Goal: Task Accomplishment & Management: Manage account settings

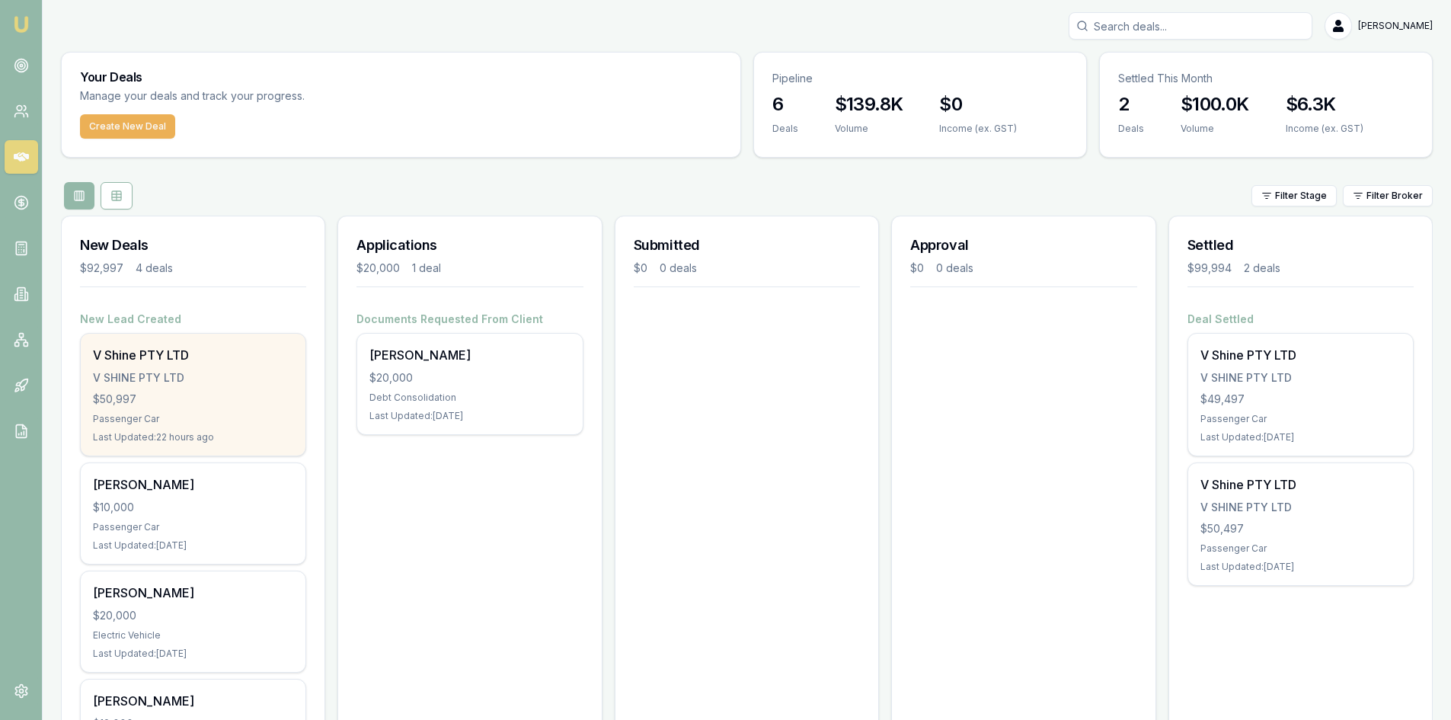
click at [200, 366] on div "V Shine PTY LTD V SHINE PTY LTD $50,997 Passenger Car Last Updated: 22 hours ago" at bounding box center [193, 395] width 225 height 122
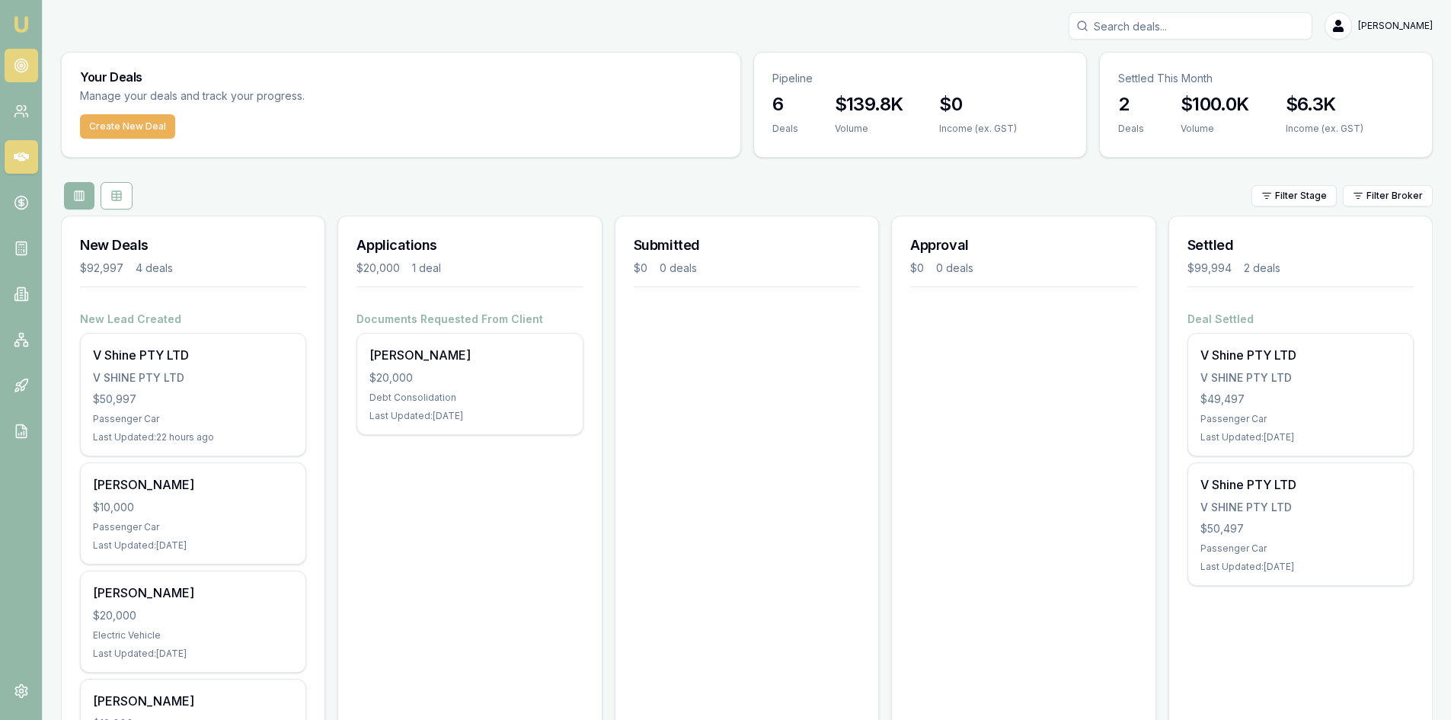
click at [25, 63] on icon at bounding box center [21, 65] width 15 height 15
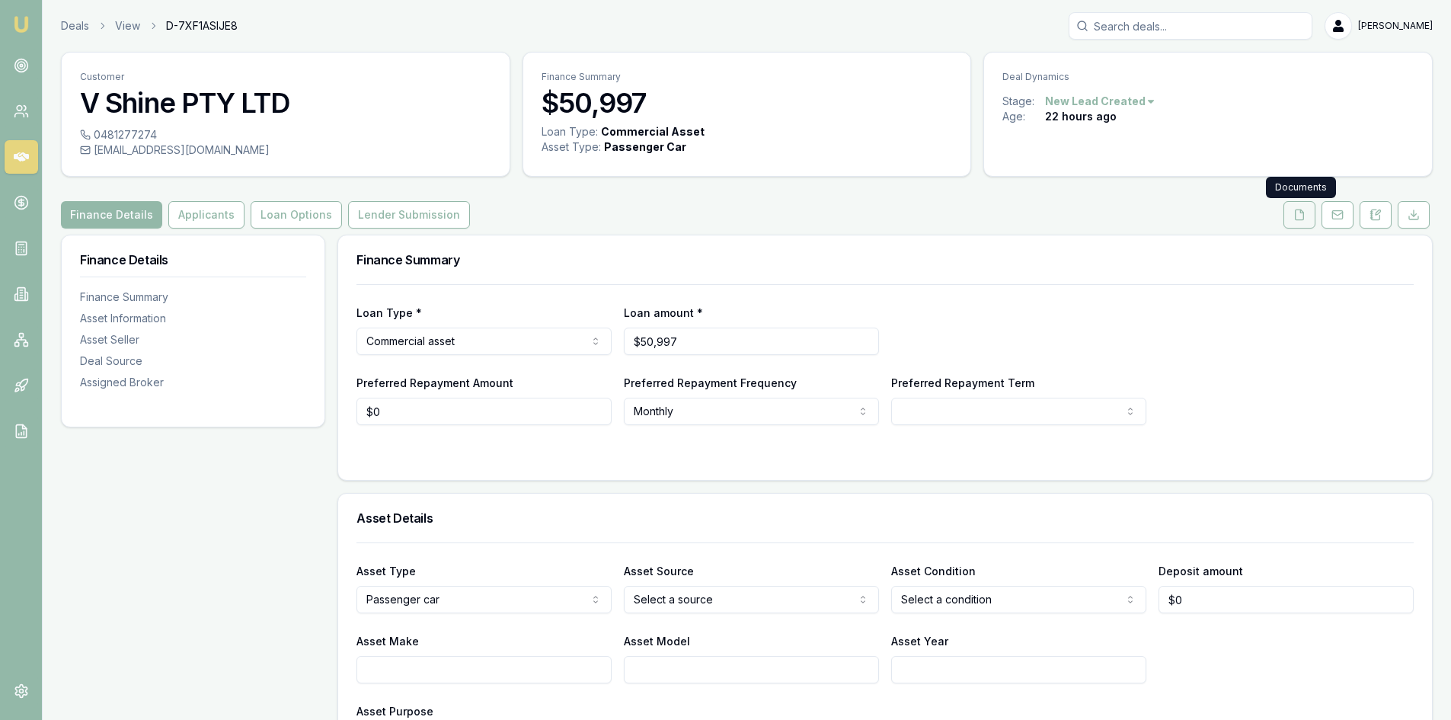
click at [1283, 218] on button at bounding box center [1299, 214] width 32 height 27
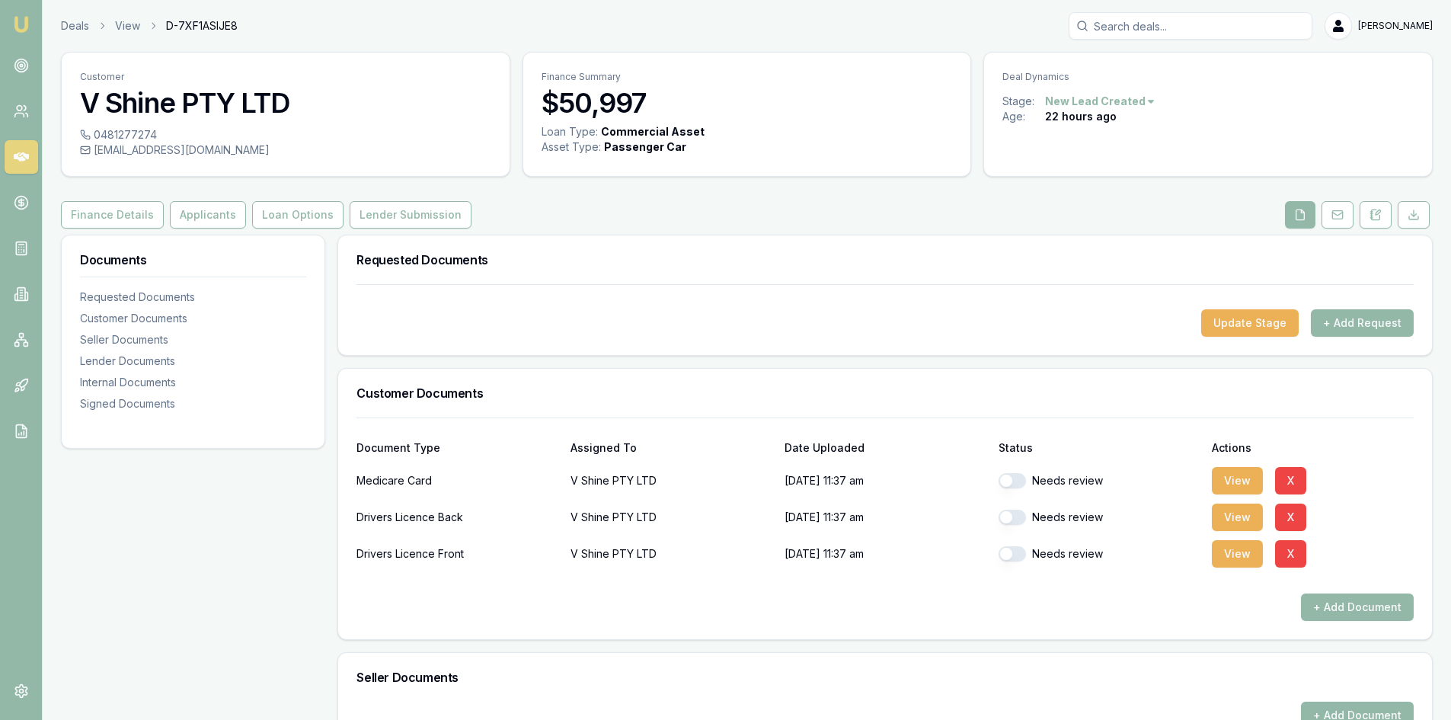
click at [1065, 483] on div "Needs review" at bounding box center [1099, 480] width 202 height 15
click at [1015, 487] on button "button" at bounding box center [1011, 480] width 27 height 15
checkbox input "true"
click at [1012, 519] on button "button" at bounding box center [1011, 516] width 27 height 15
checkbox input "true"
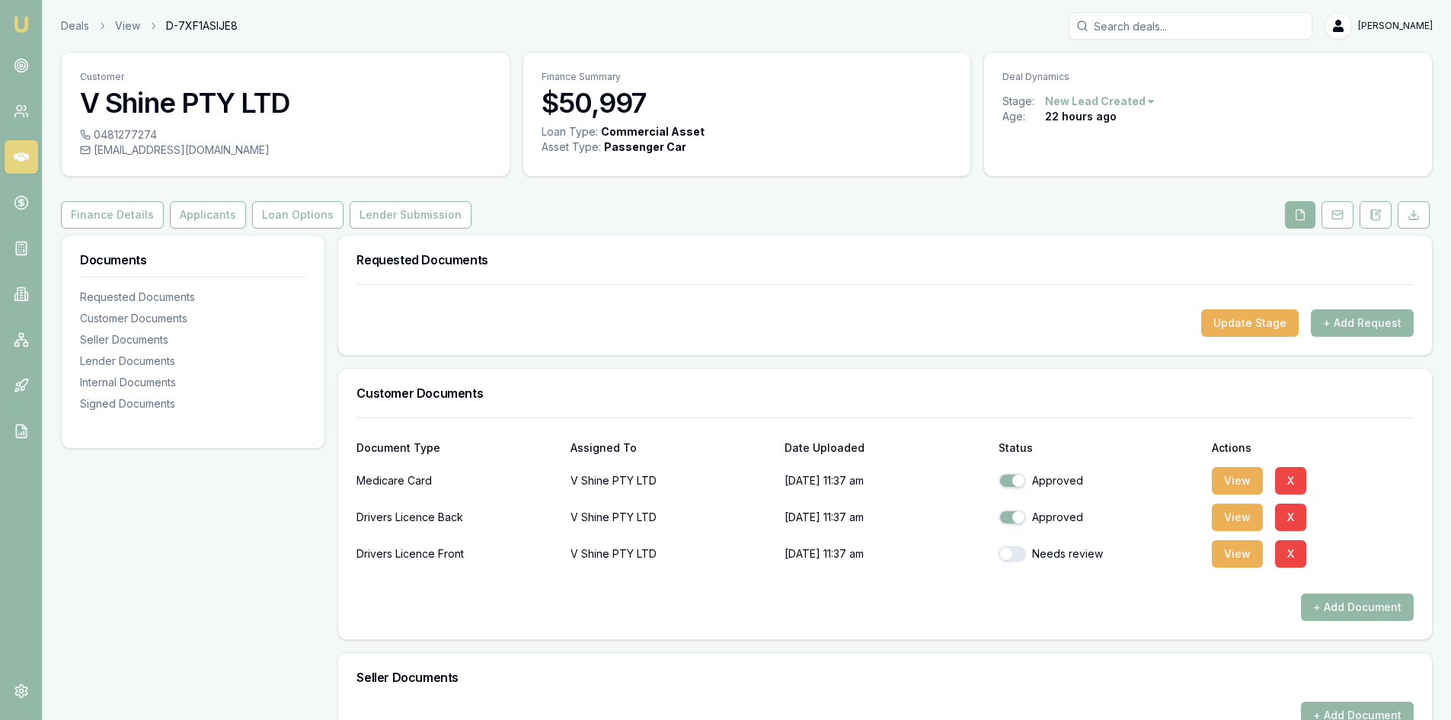
click at [1012, 544] on div "Needs review" at bounding box center [1099, 553] width 202 height 30
click at [1017, 556] on button "button" at bounding box center [1011, 553] width 27 height 15
checkbox input "true"
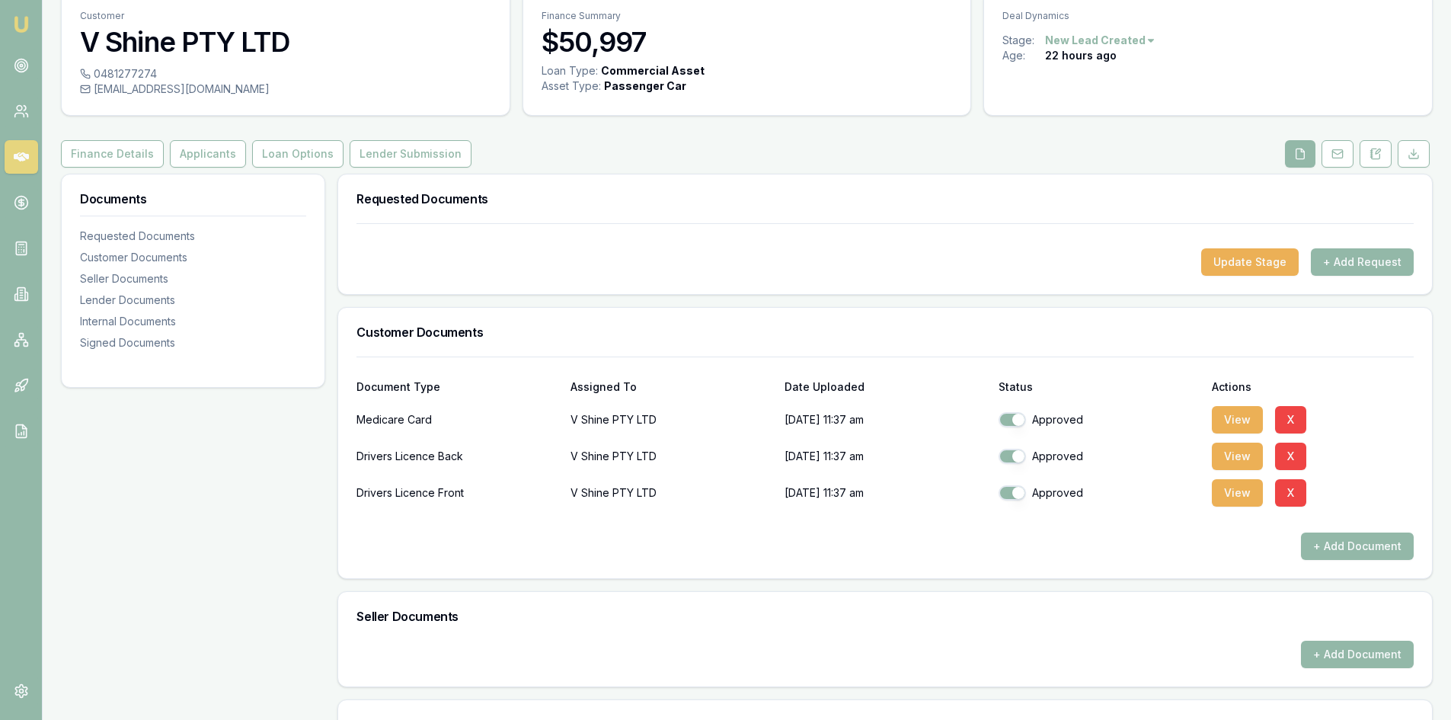
scroll to position [60, 0]
click at [1255, 256] on button "Update Stage" at bounding box center [1249, 262] width 97 height 27
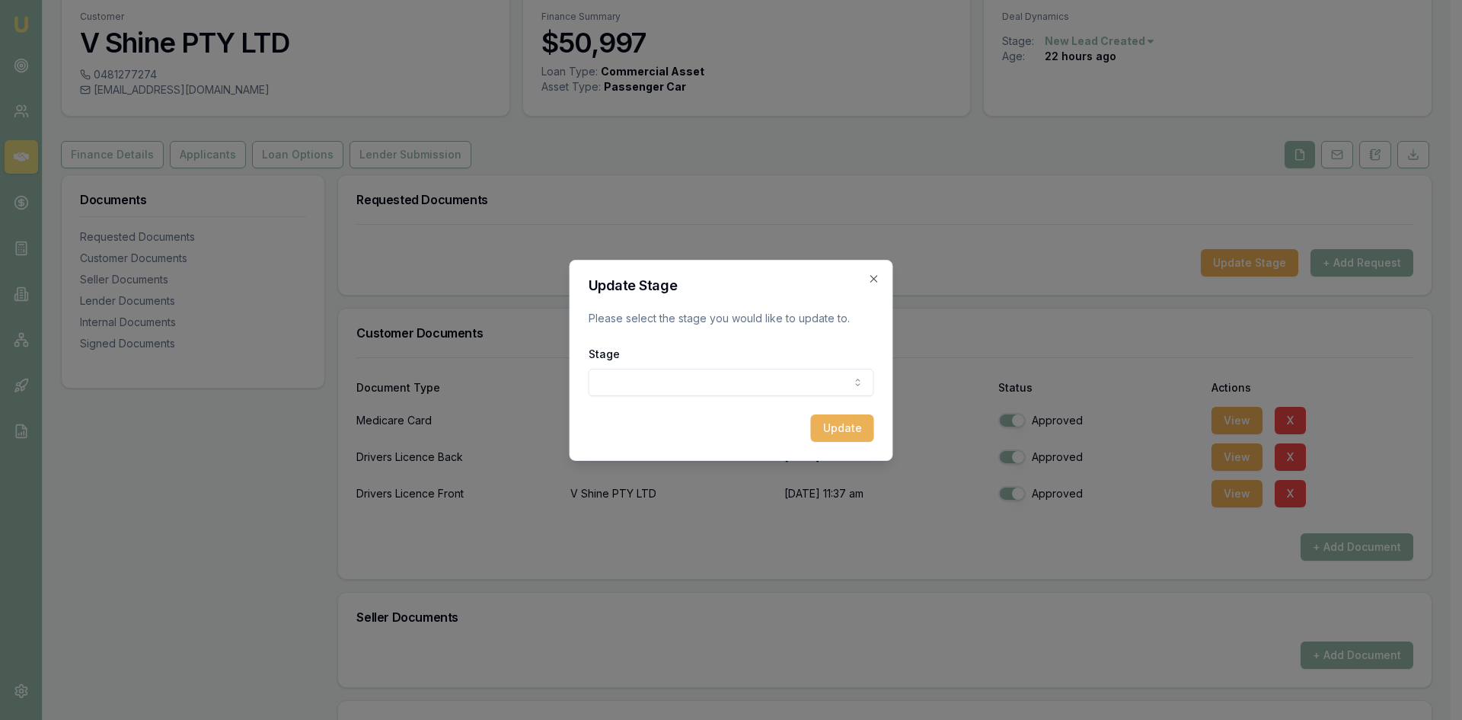
click at [808, 359] on div "Stage New lead created Client contacted Documents requested from client Documen…" at bounding box center [732, 370] width 286 height 52
click at [797, 375] on body "Emu Broker Deals View D-7XF1ASIJE8 Wendy Fonseka Toggle Menu Customer V Shine P…" at bounding box center [725, 300] width 1451 height 720
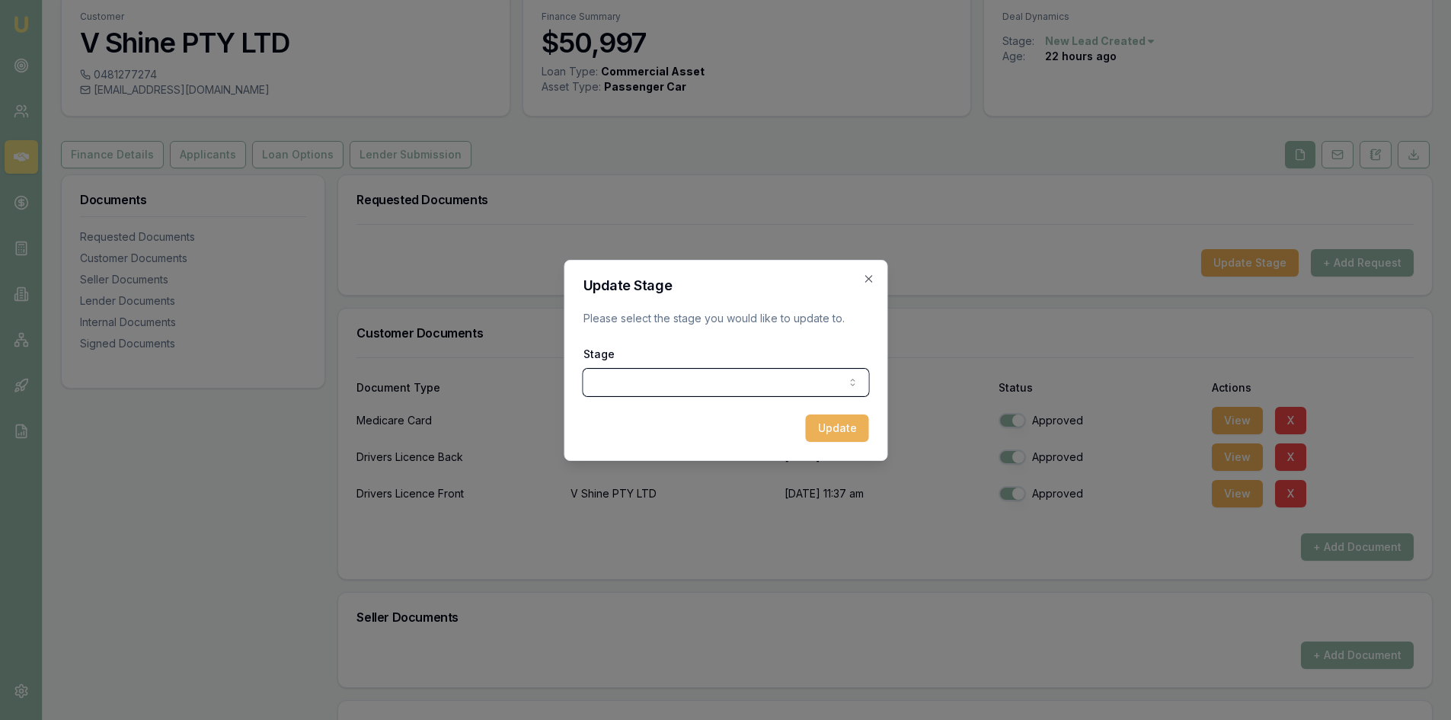
click at [1065, 250] on div at bounding box center [725, 360] width 1451 height 720
click at [873, 274] on icon "button" at bounding box center [868, 279] width 12 height 12
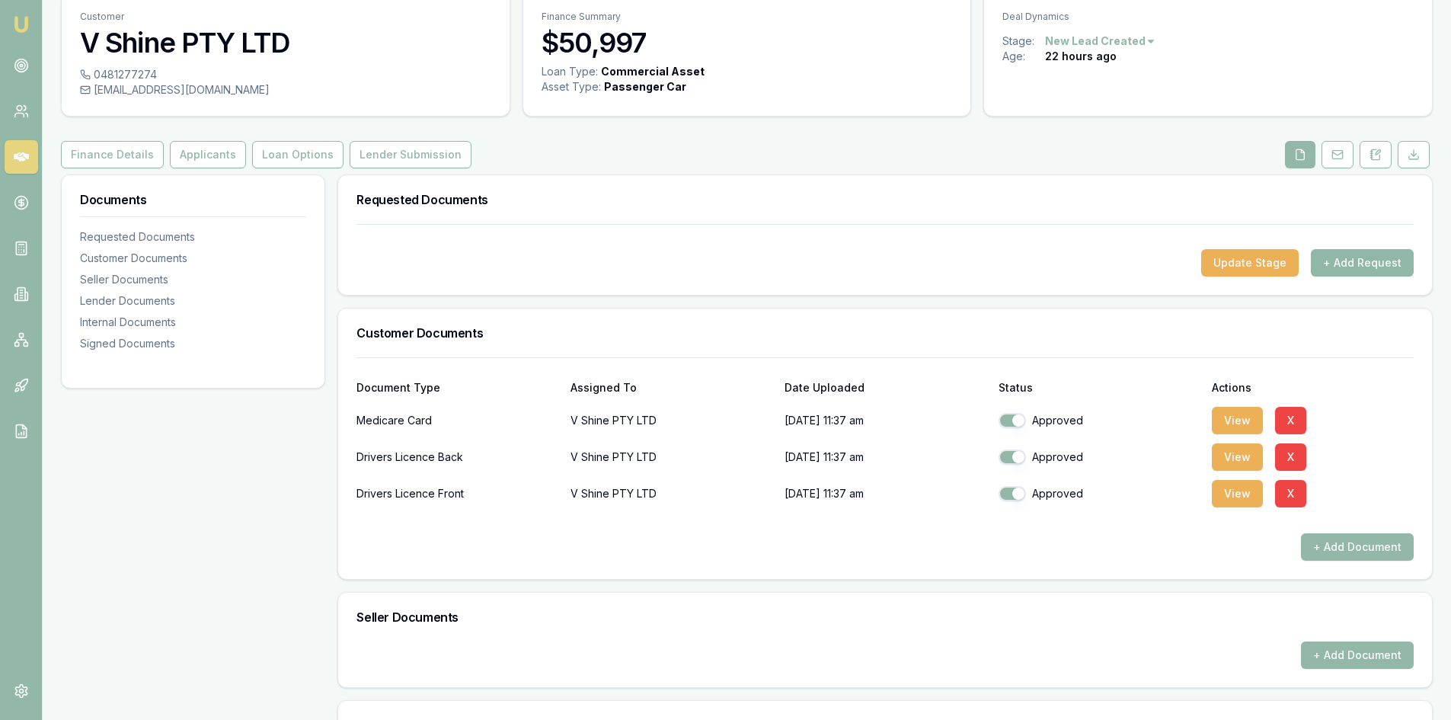
click at [1342, 260] on button "+ Add Request" at bounding box center [1362, 262] width 103 height 27
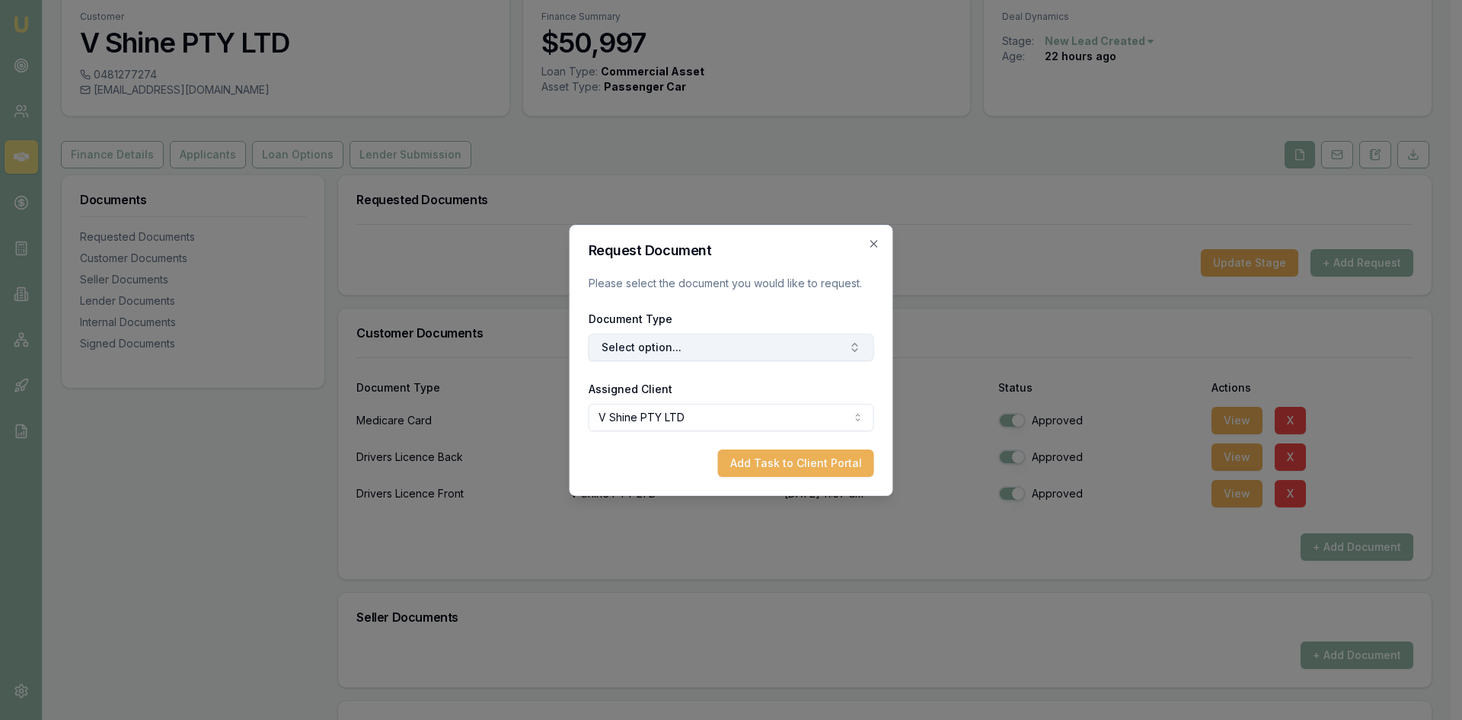
click at [740, 346] on button "Select option..." at bounding box center [732, 347] width 286 height 27
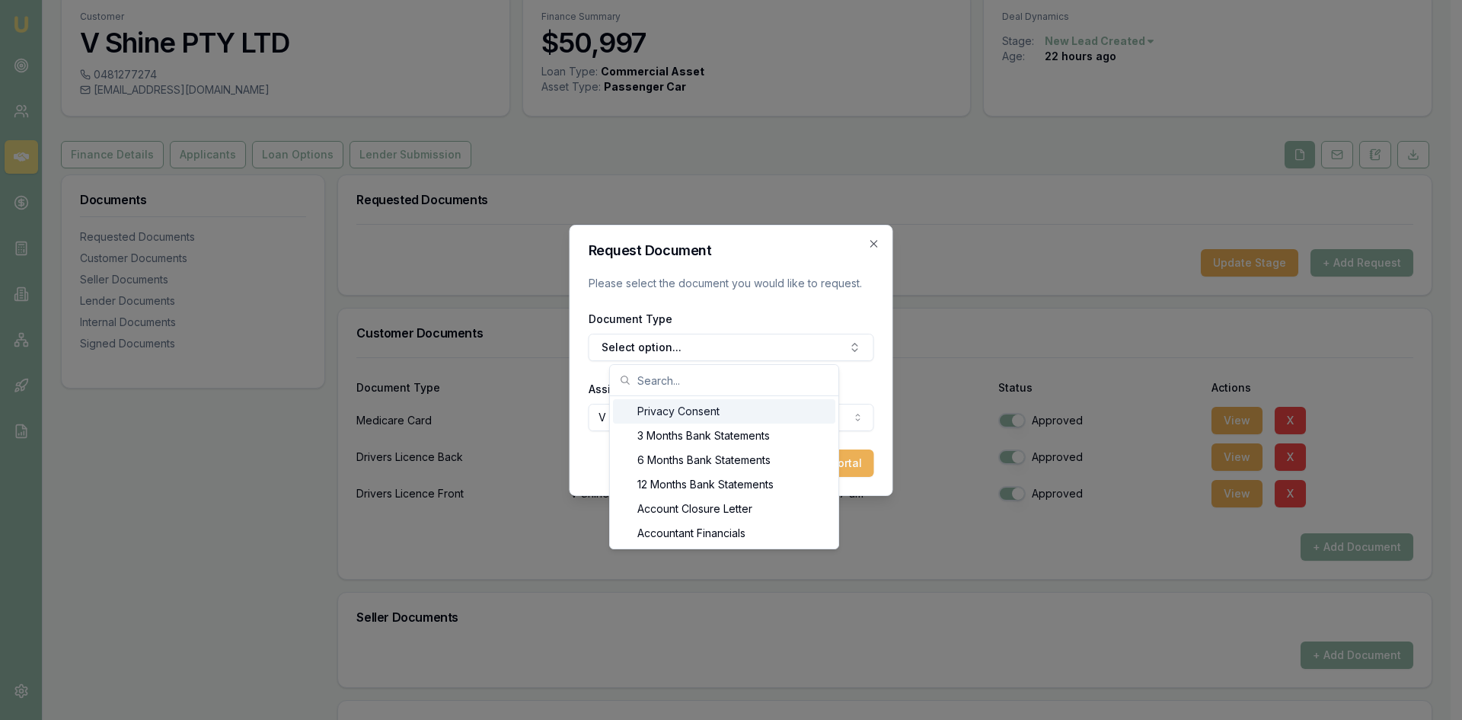
click at [717, 414] on div "Privacy Consent" at bounding box center [724, 411] width 222 height 24
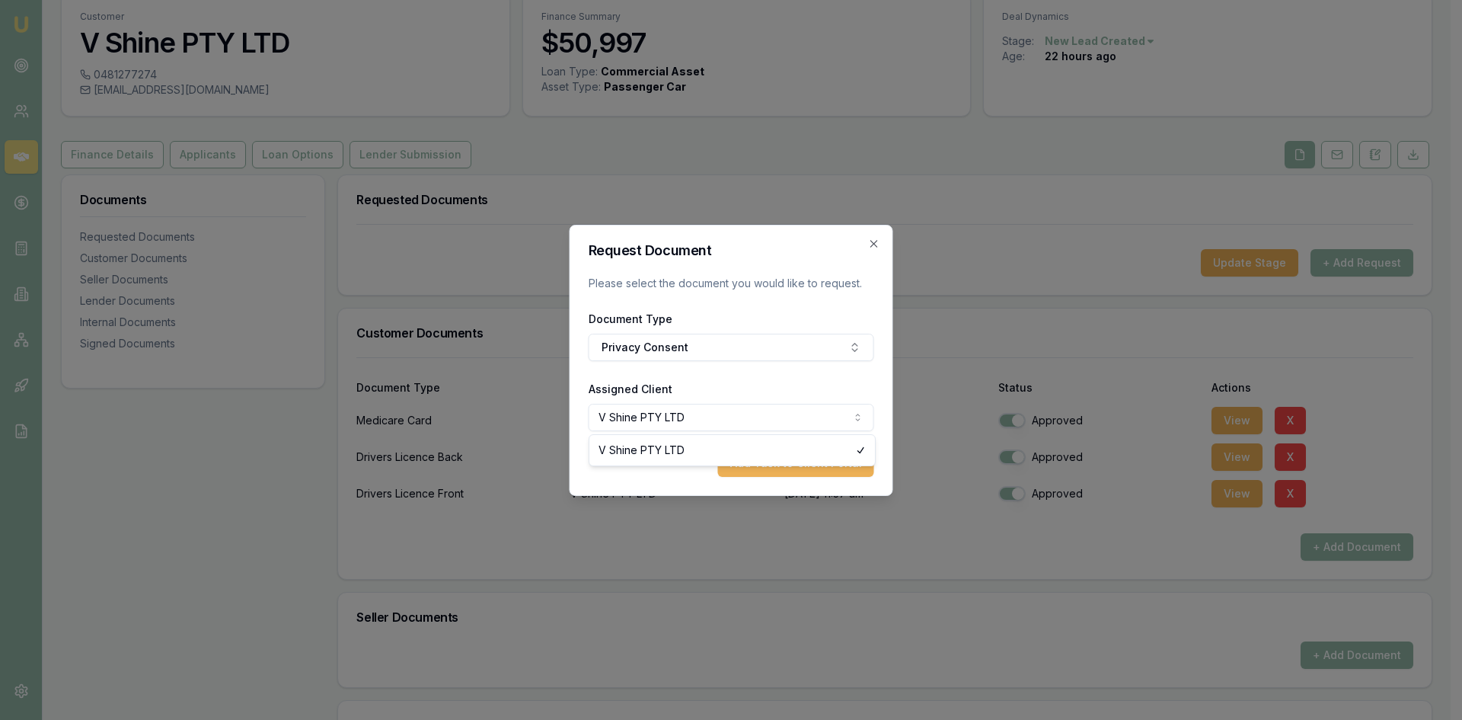
click at [681, 417] on body "Emu Broker Deals View D-7XF1ASIJE8 Wendy Fonseka Toggle Menu Customer V Shine P…" at bounding box center [725, 300] width 1451 height 720
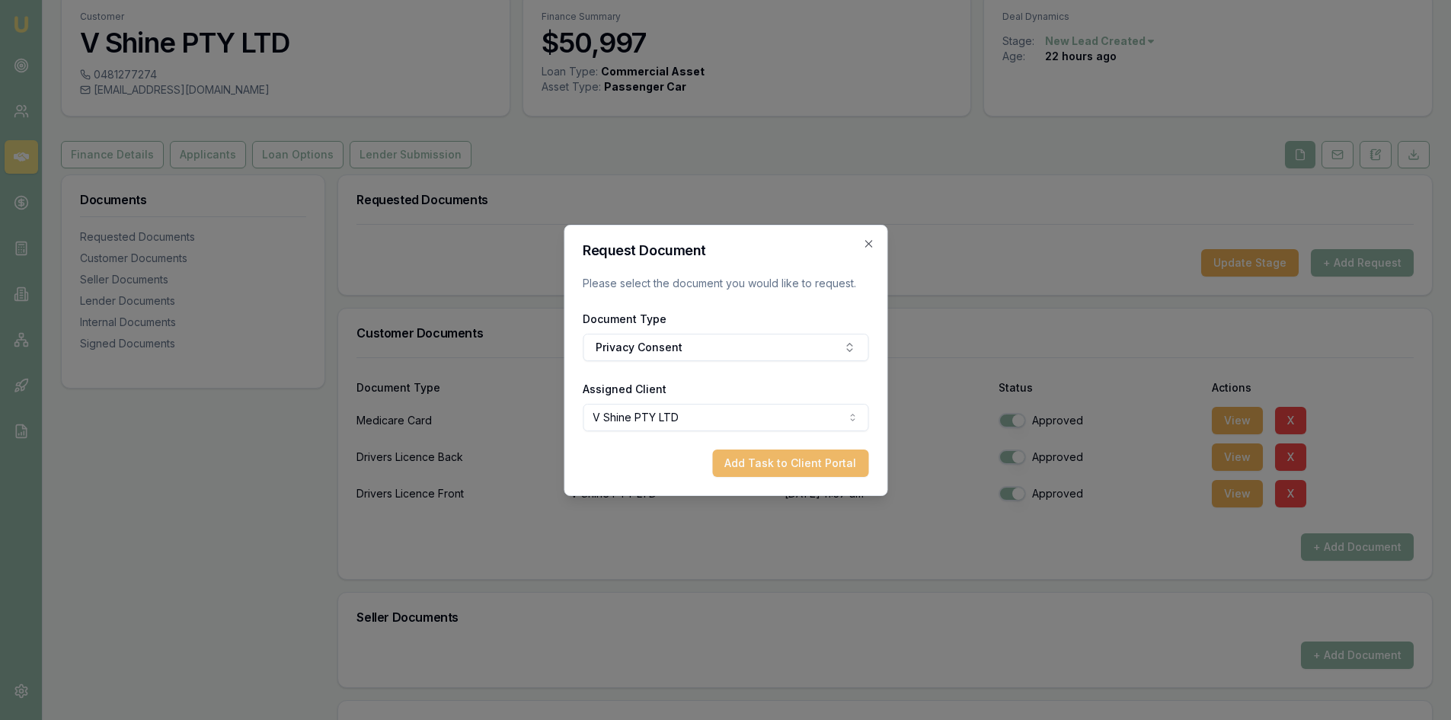
click at [826, 465] on button "Add Task to Client Portal" at bounding box center [790, 462] width 156 height 27
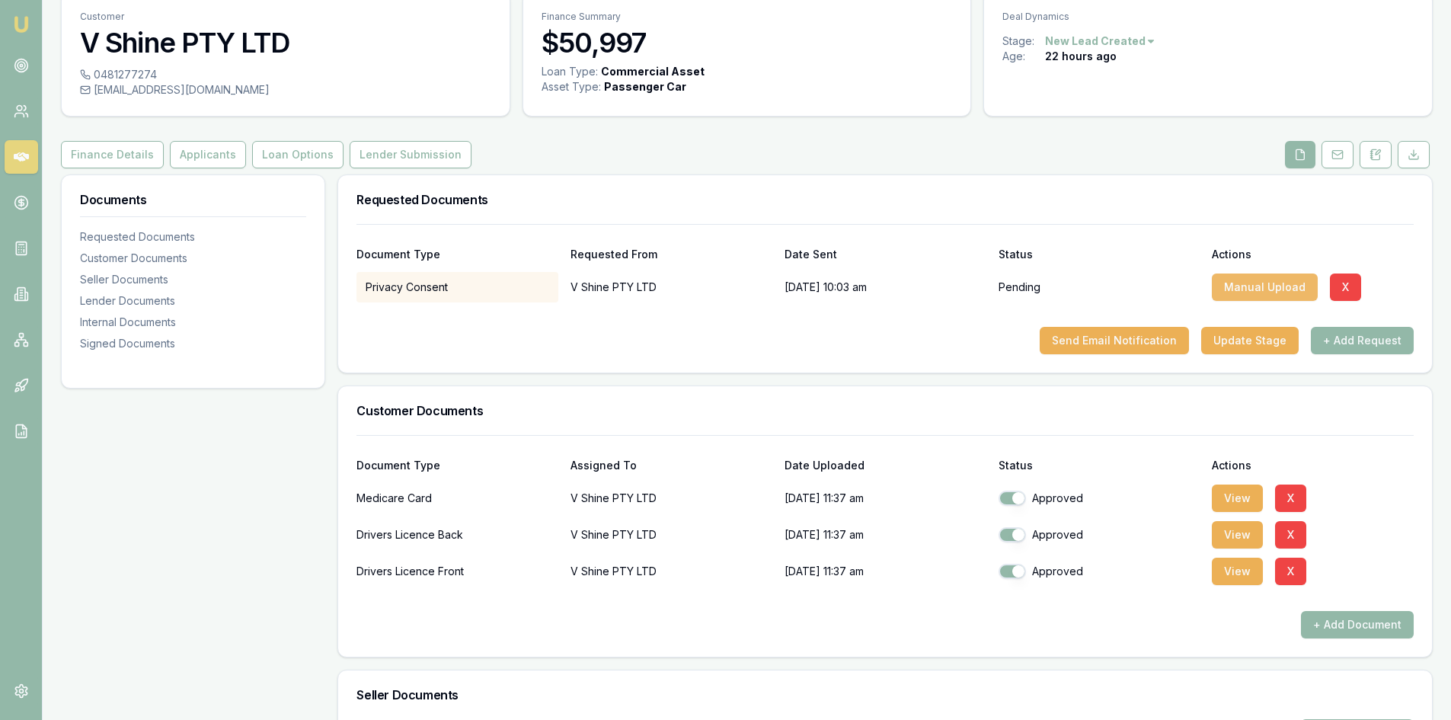
click at [1270, 283] on button "Manual Upload" at bounding box center [1265, 286] width 106 height 27
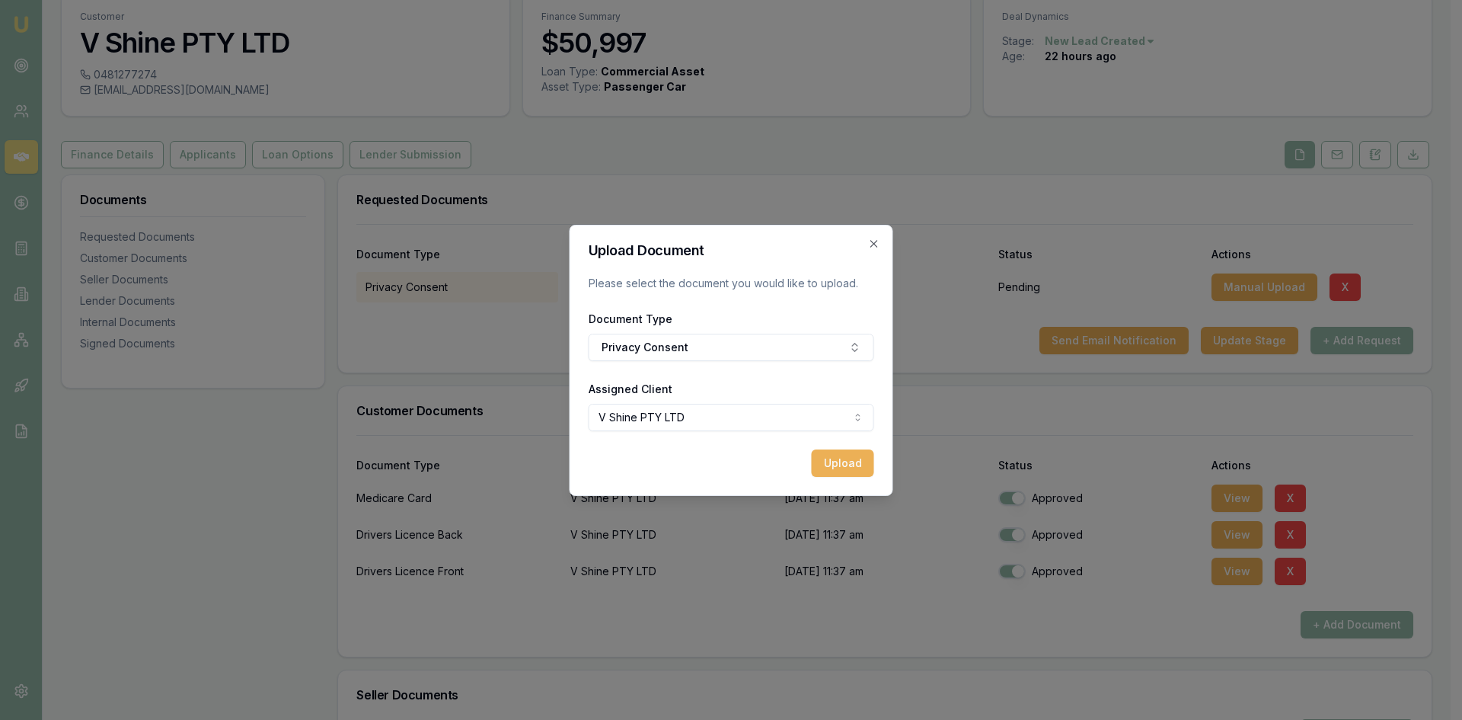
click at [841, 452] on button "Upload" at bounding box center [843, 462] width 62 height 27
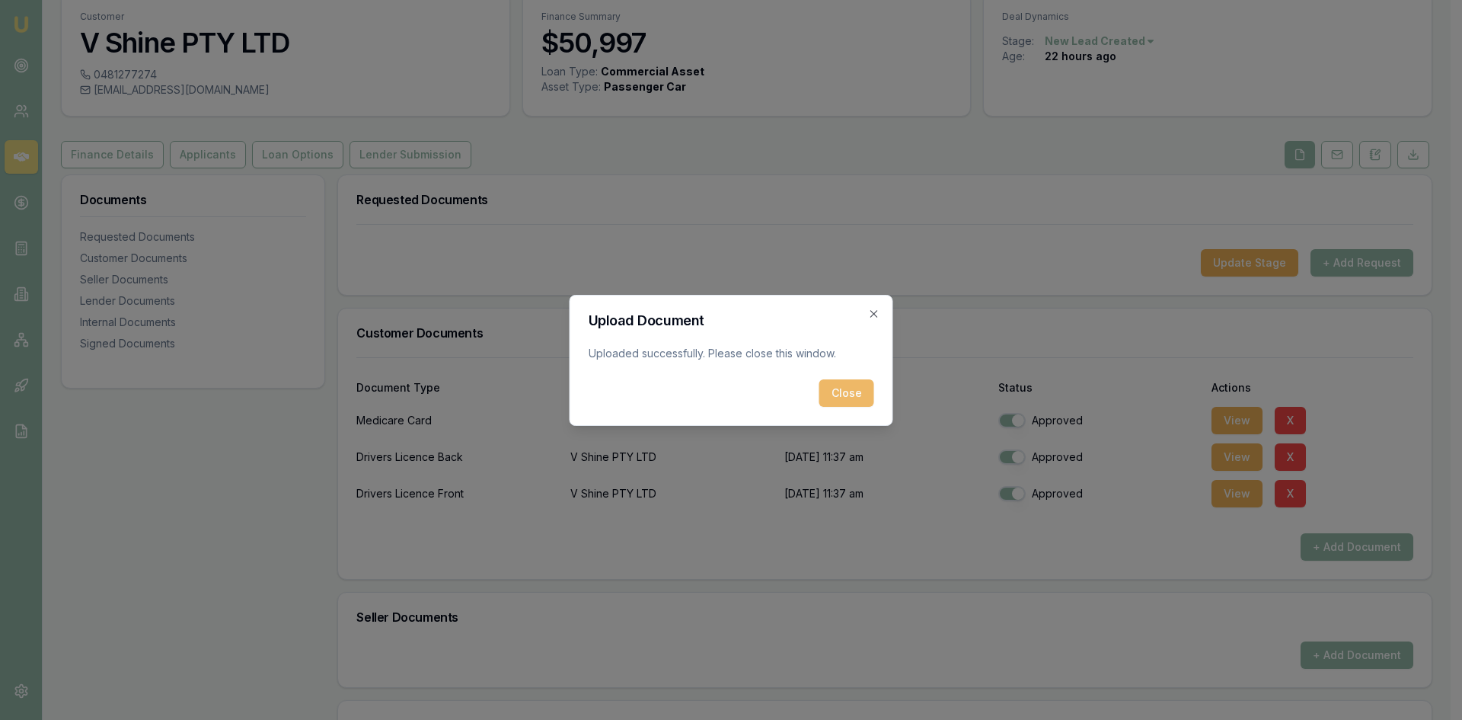
click at [841, 390] on button "Close" at bounding box center [846, 392] width 55 height 27
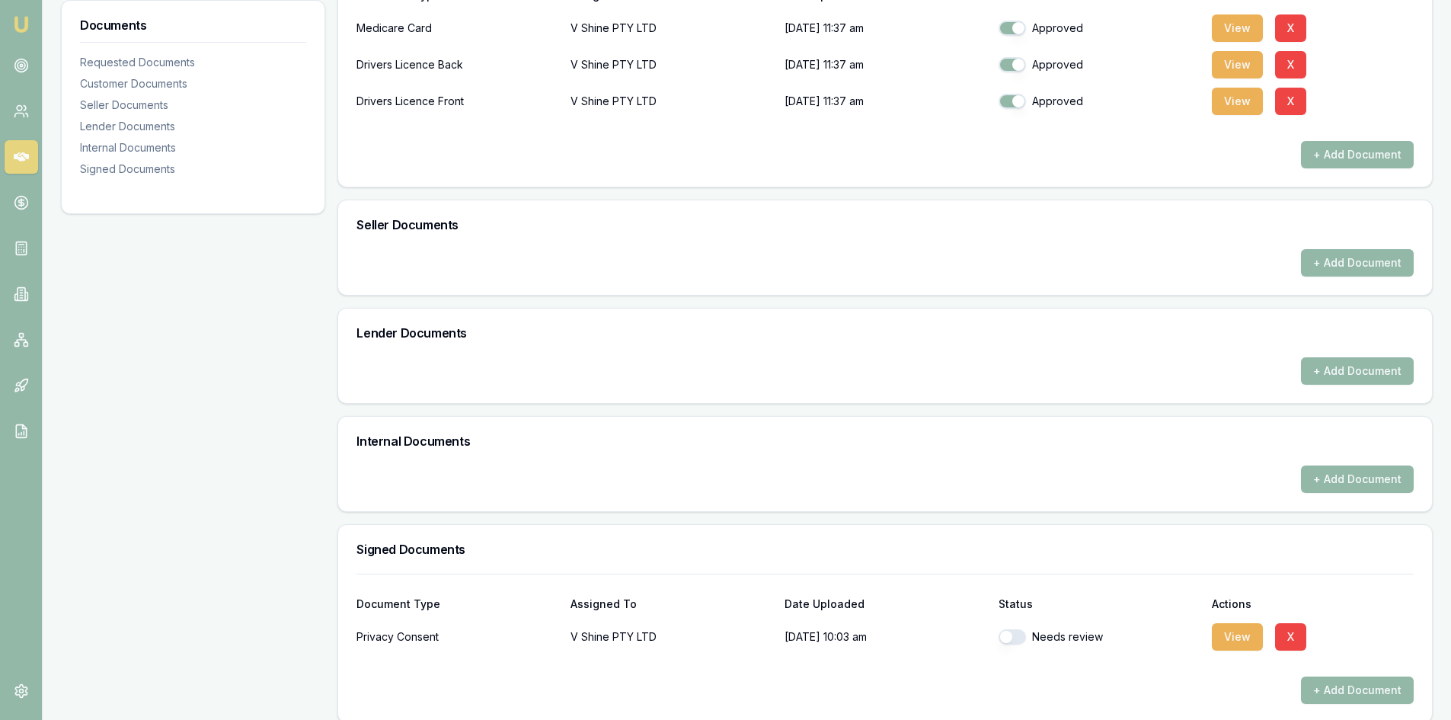
scroll to position [468, 0]
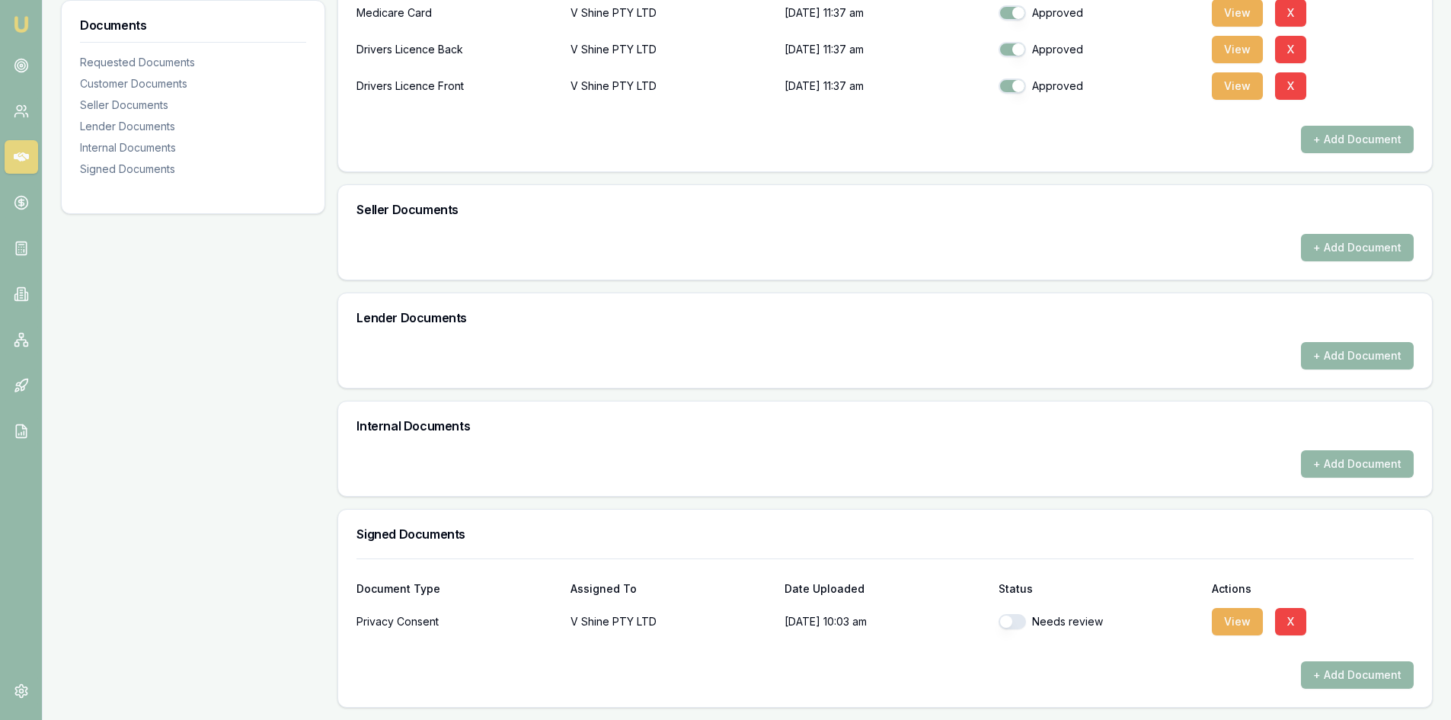
click at [1014, 624] on button "button" at bounding box center [1011, 621] width 27 height 15
checkbox input "true"
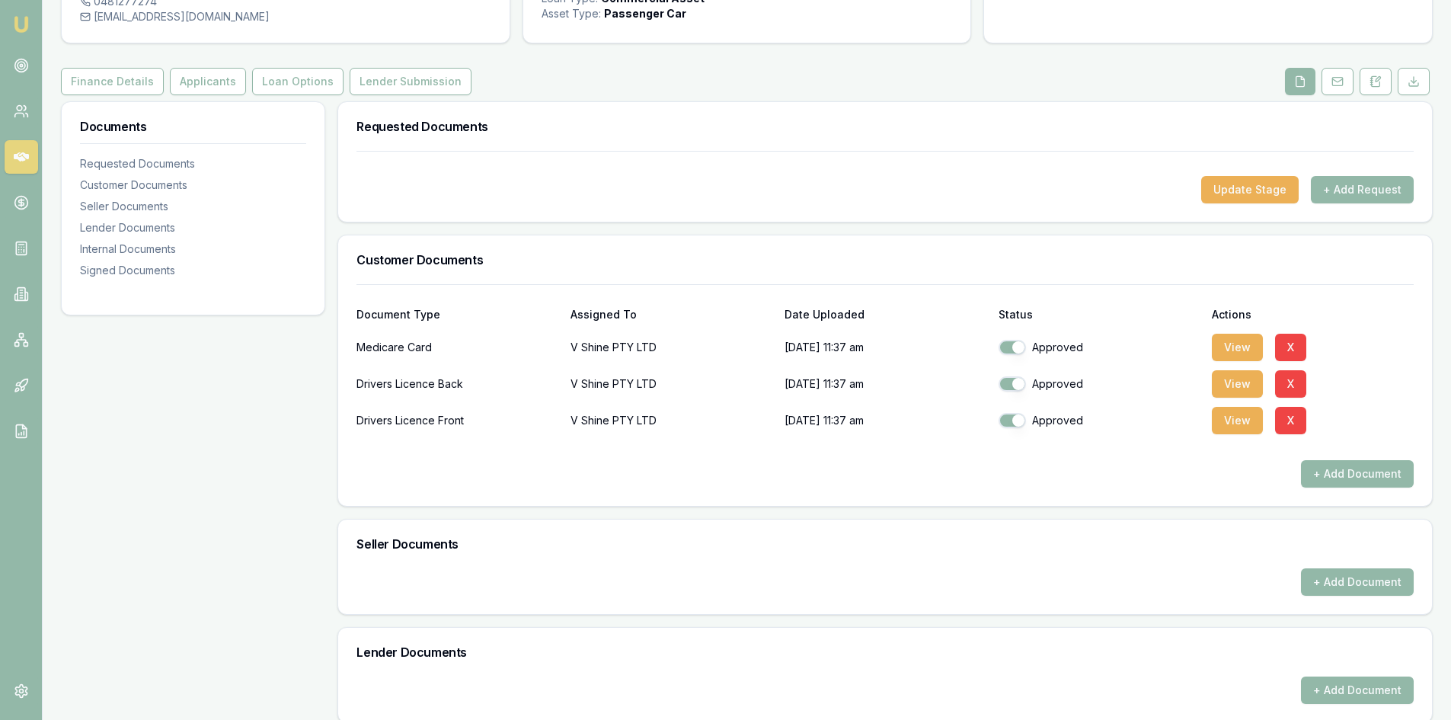
scroll to position [0, 0]
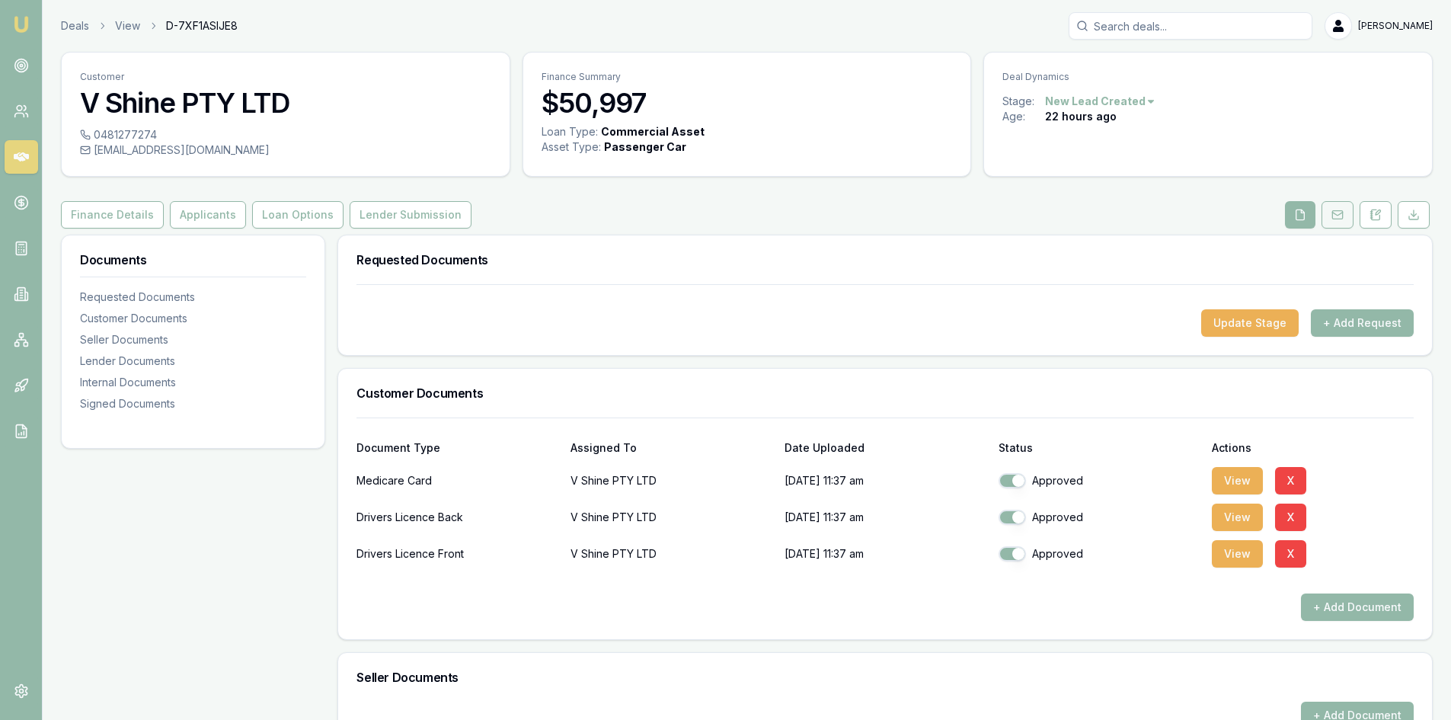
click at [1340, 214] on icon at bounding box center [1337, 215] width 12 height 12
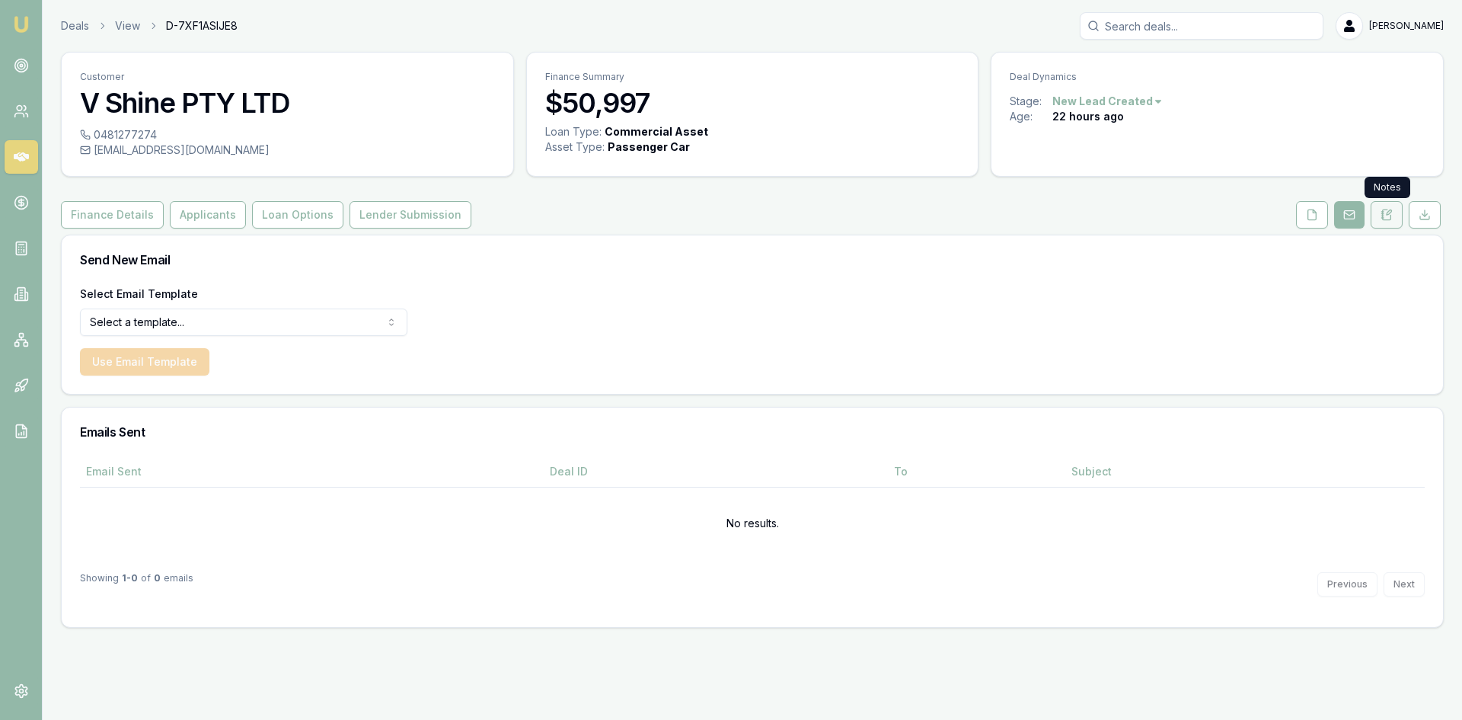
click at [1380, 213] on button at bounding box center [1387, 214] width 32 height 27
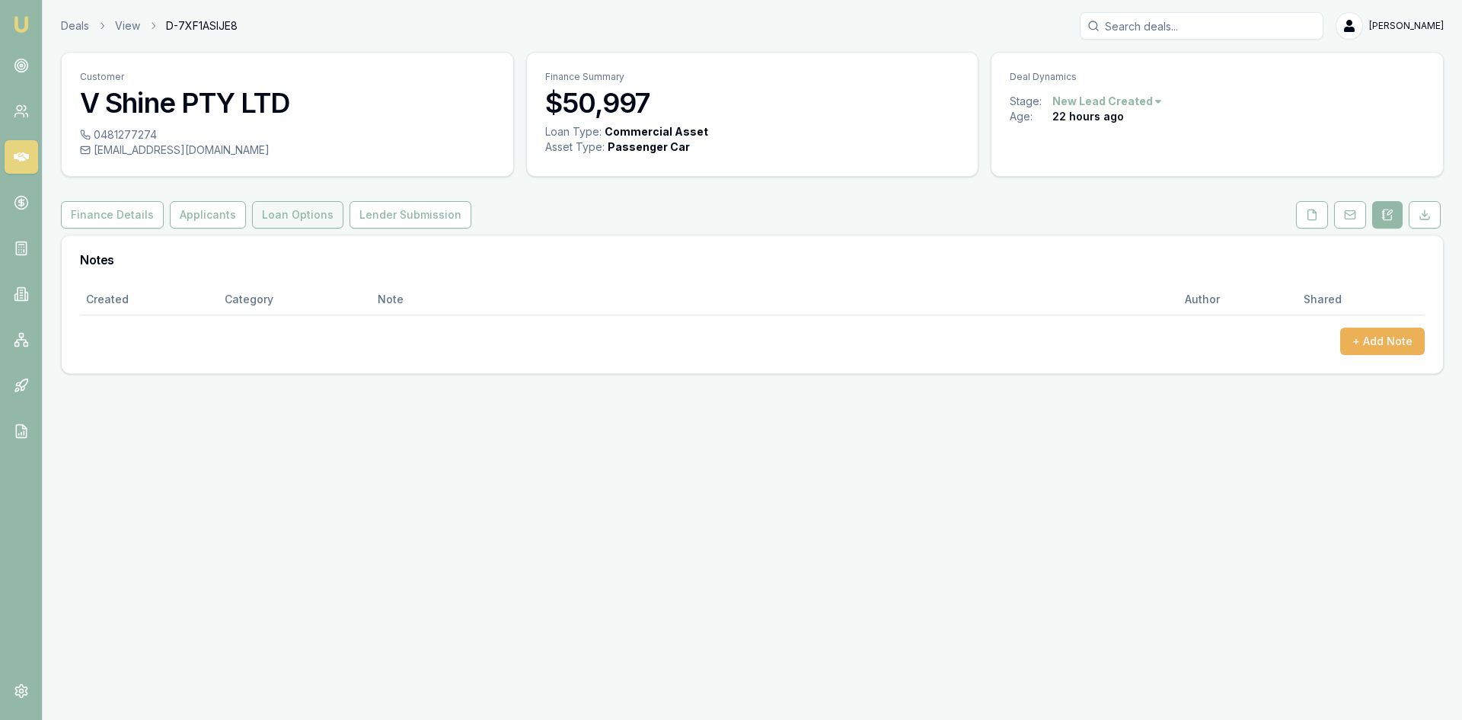
click at [302, 222] on button "Loan Options" at bounding box center [297, 214] width 91 height 27
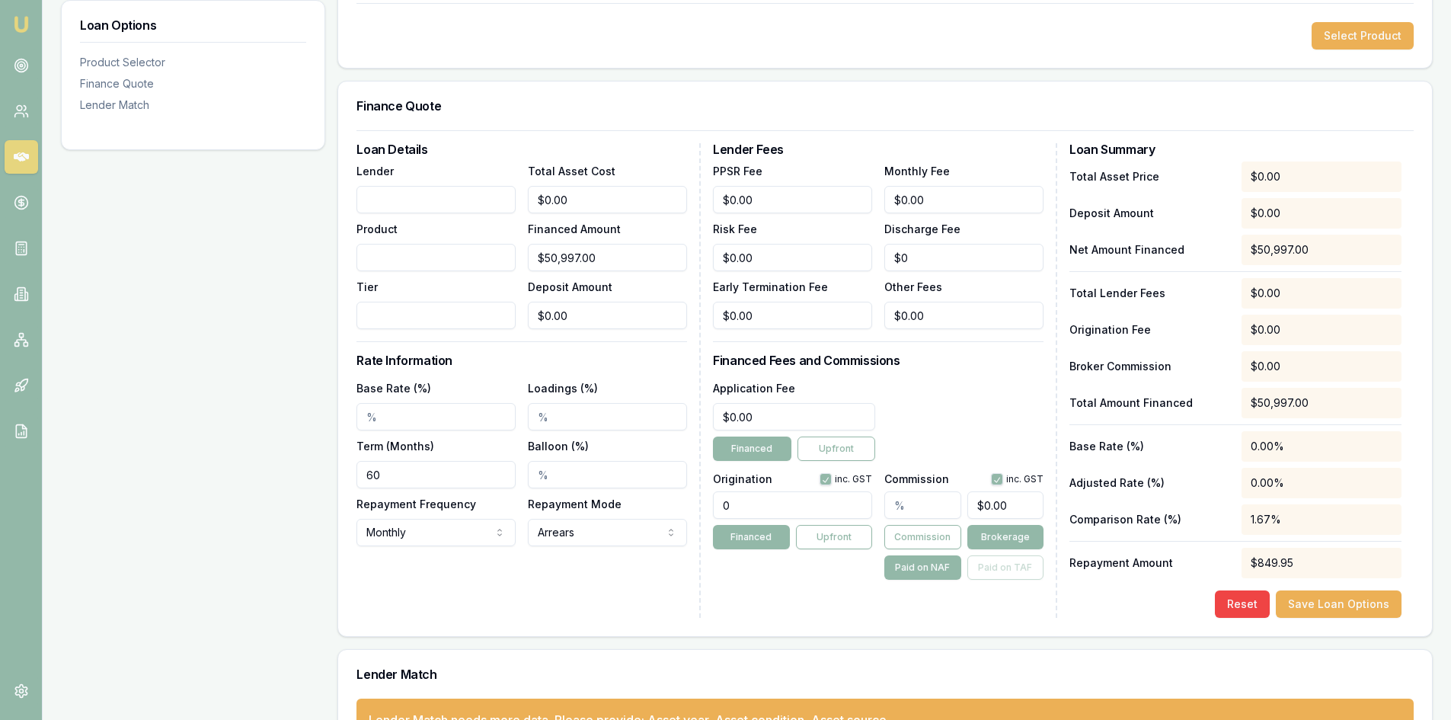
scroll to position [334, 0]
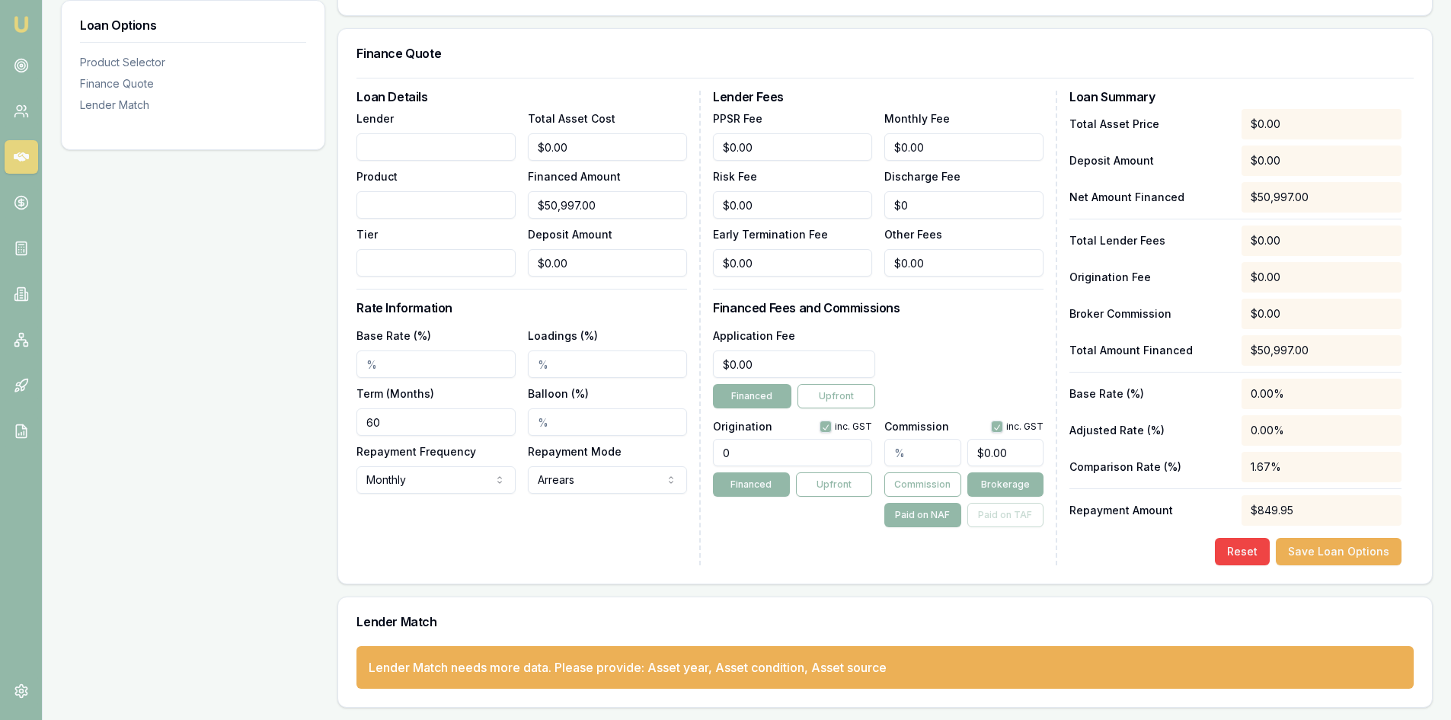
drag, startPoint x: 391, startPoint y: 432, endPoint x: 337, endPoint y: 415, distance: 57.3
click at [337, 415] on div "Loan Options Product Selector Finance Quote Lender Match Product Selector Selec…" at bounding box center [746, 304] width 1371 height 806
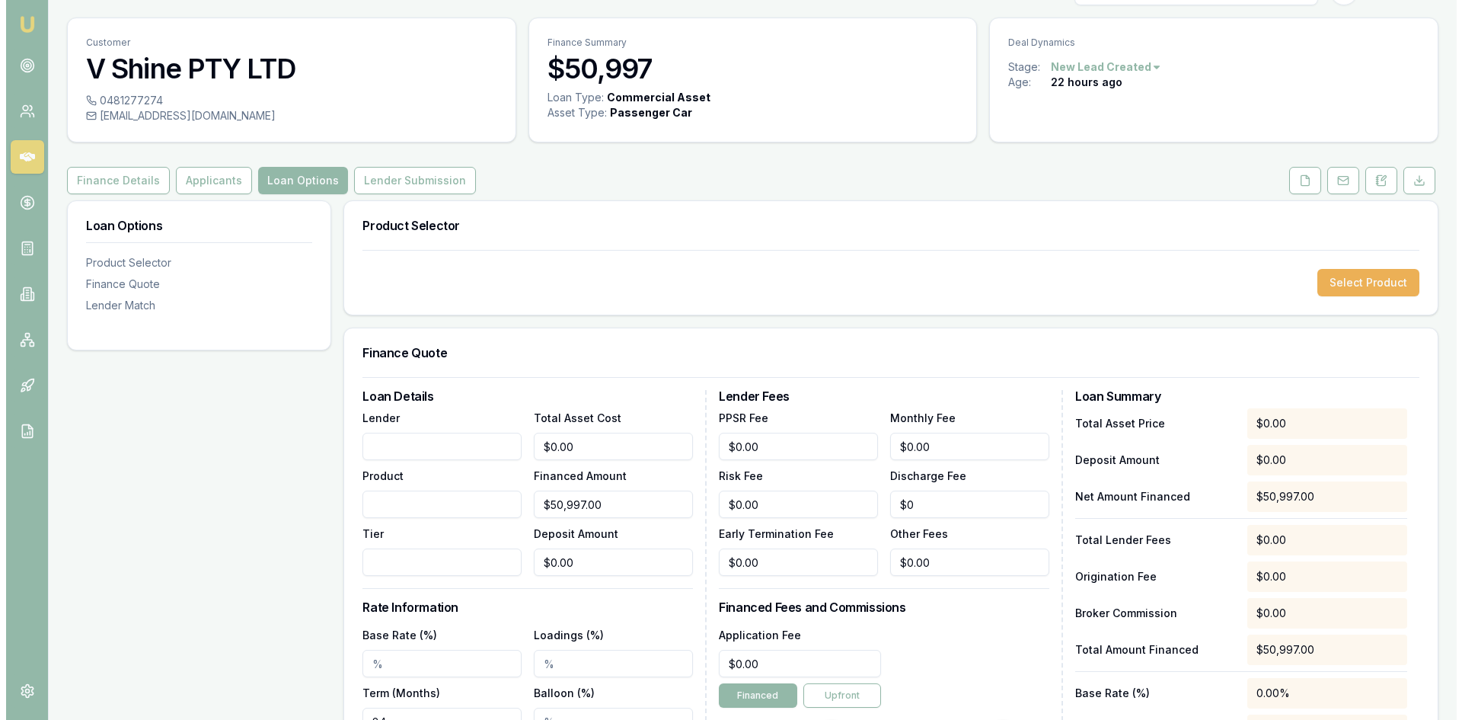
scroll to position [0, 0]
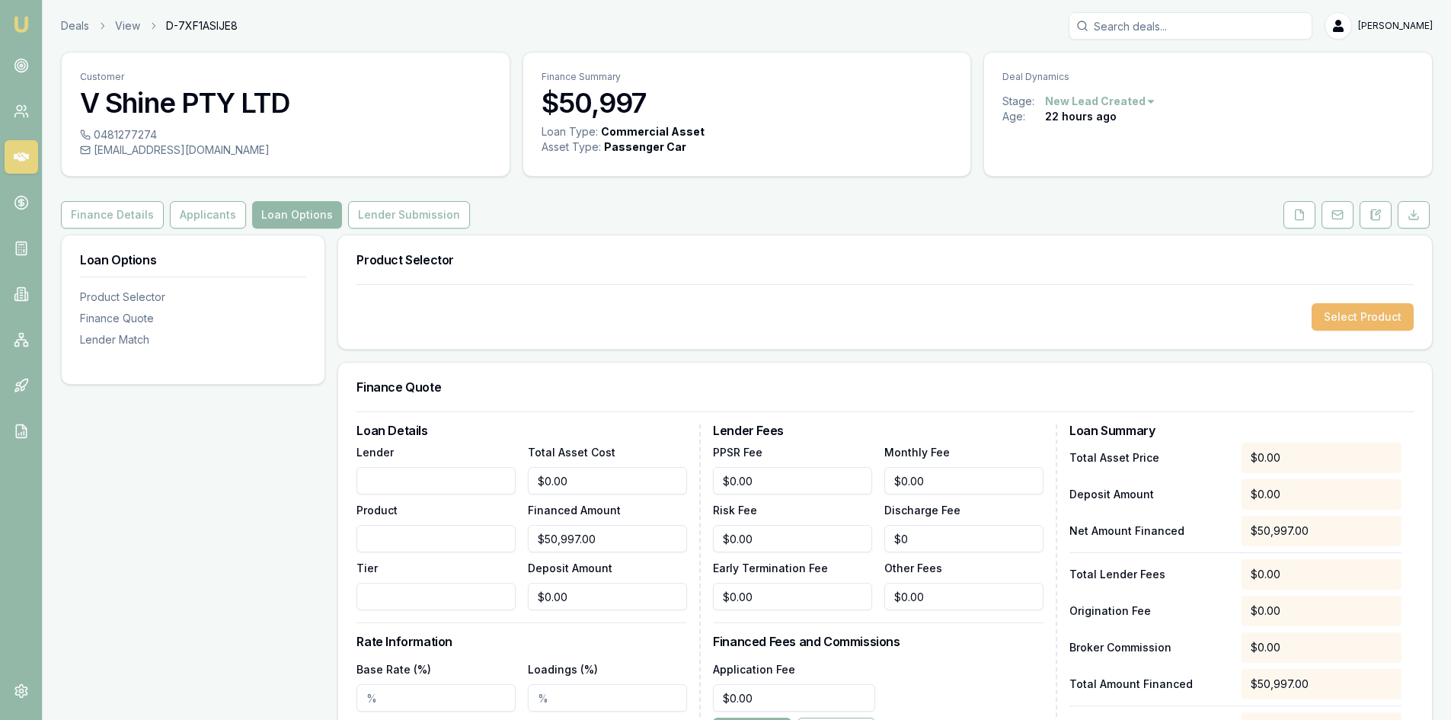
type input "84"
click at [1327, 326] on button "Select Product" at bounding box center [1362, 316] width 102 height 27
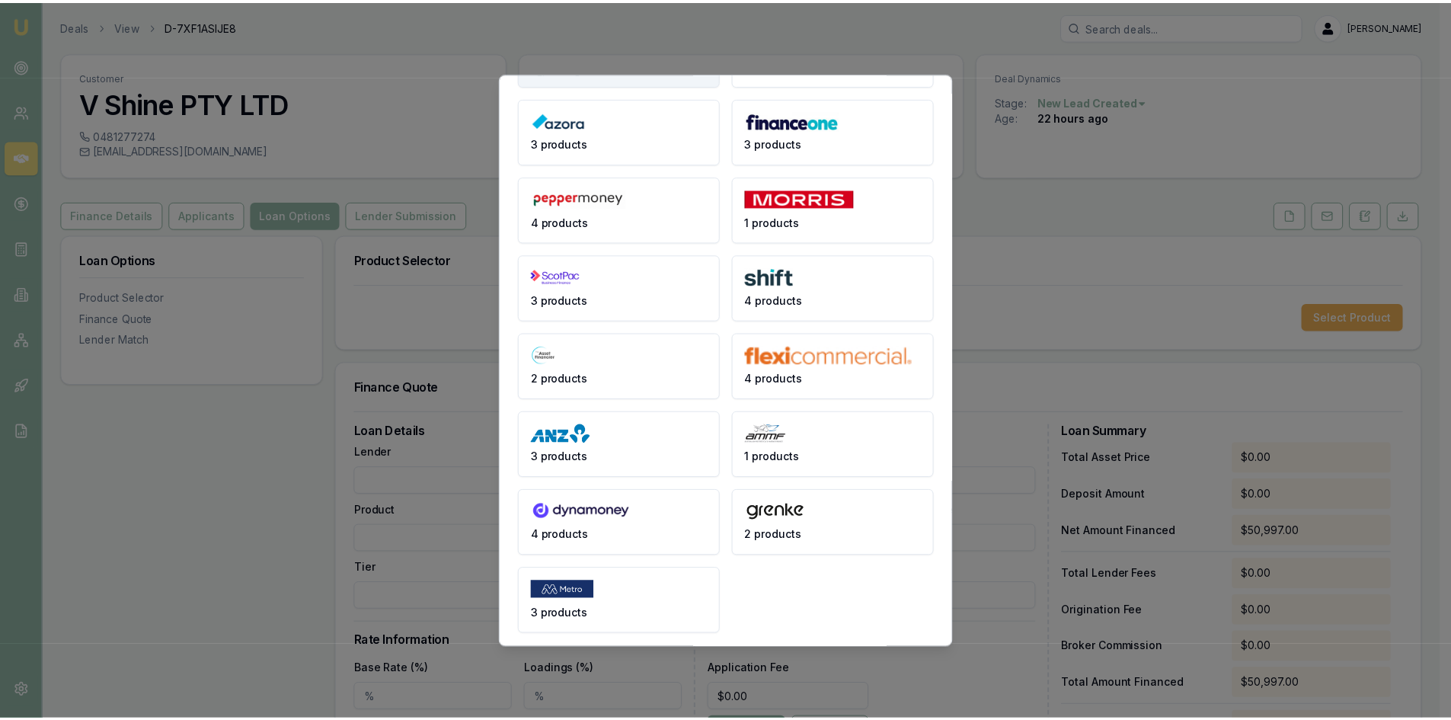
scroll to position [182, 0]
